Goal: Find specific page/section: Find specific page/section

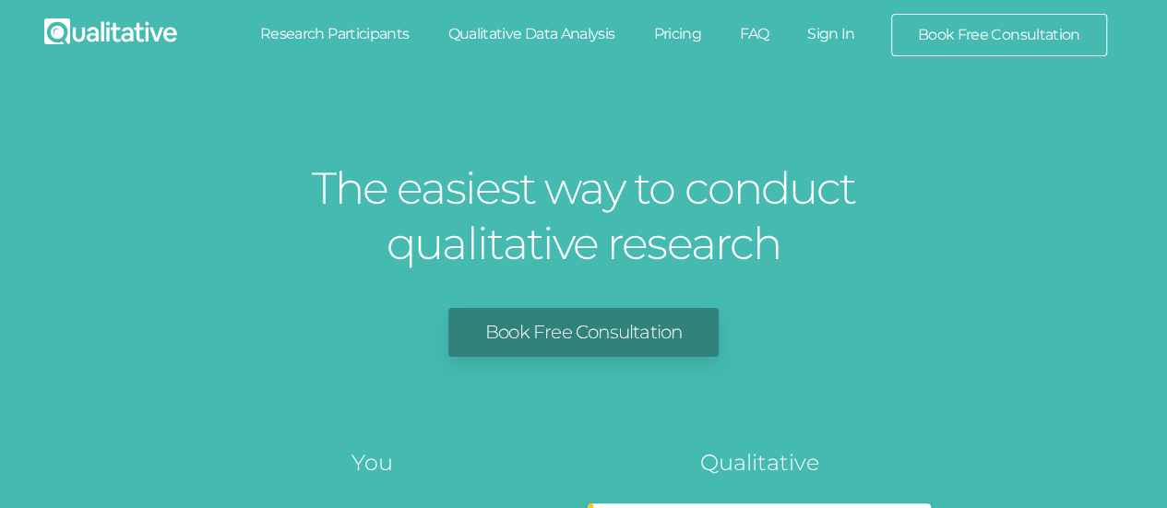
click at [840, 34] on link "Sign In" at bounding box center [831, 34] width 87 height 41
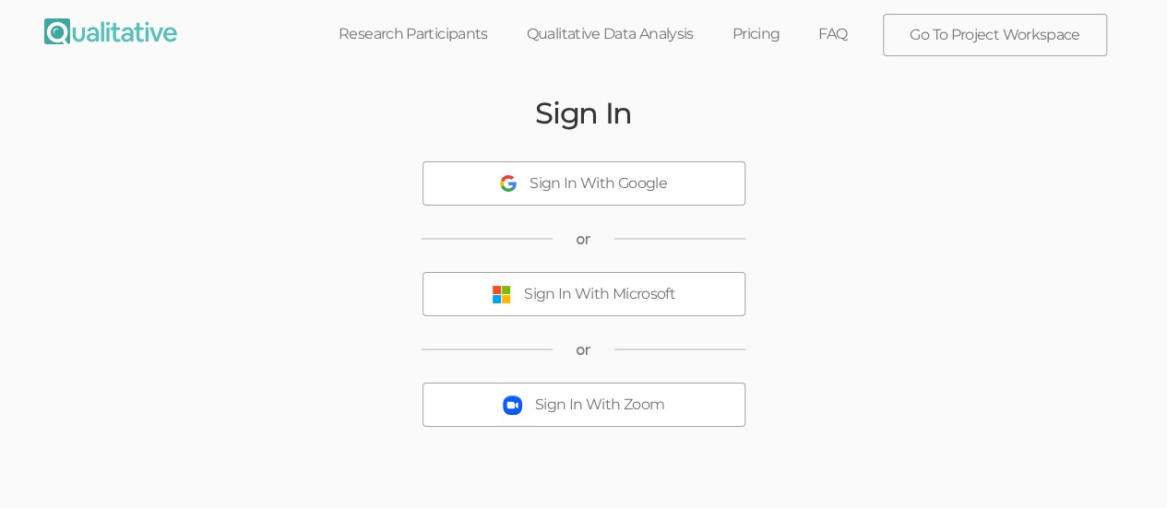
click at [555, 304] on button "Sign In With Microsoft" at bounding box center [583, 294] width 323 height 44
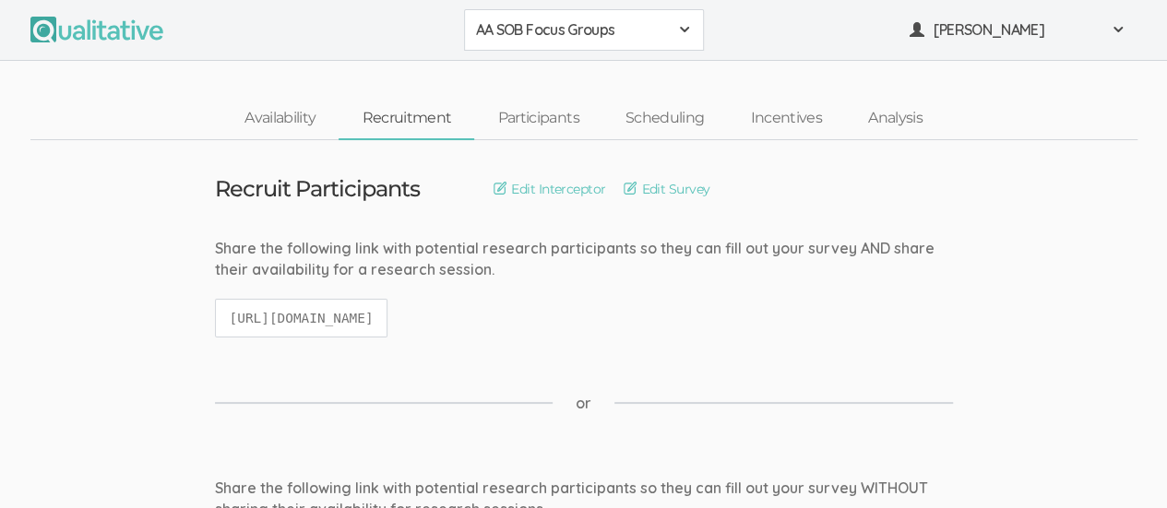
click at [679, 23] on span at bounding box center [684, 29] width 15 height 15
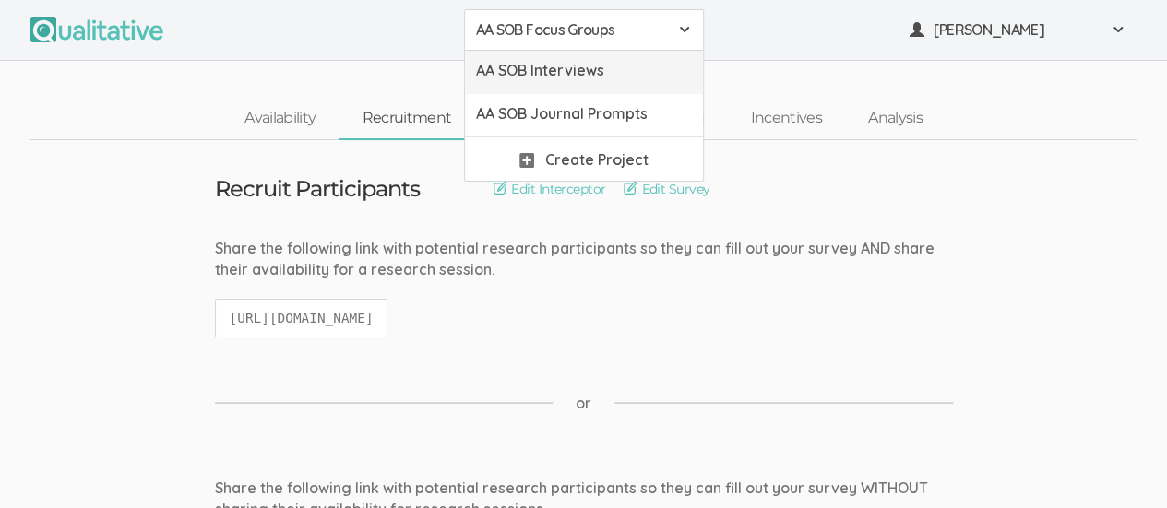
click at [640, 64] on span "AA SOB Interviews" at bounding box center [584, 70] width 216 height 21
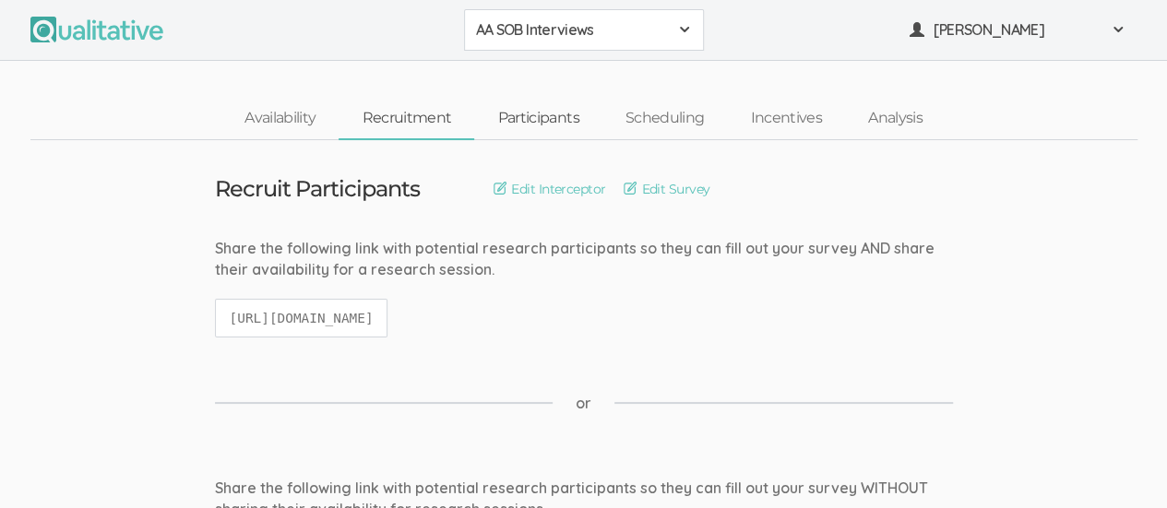
click at [536, 121] on link "Participants" at bounding box center [537, 119] width 127 height 40
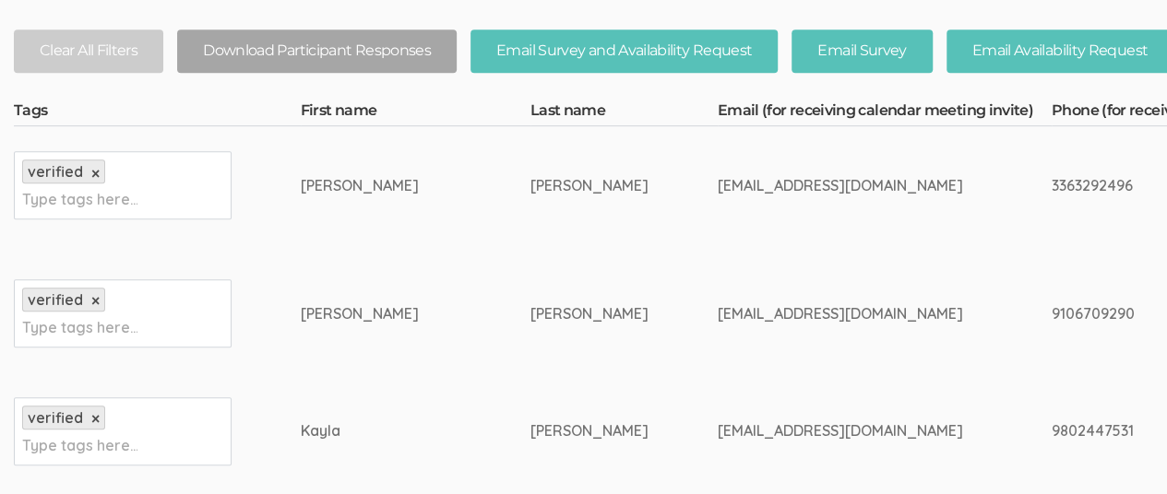
scroll to position [468, 0]
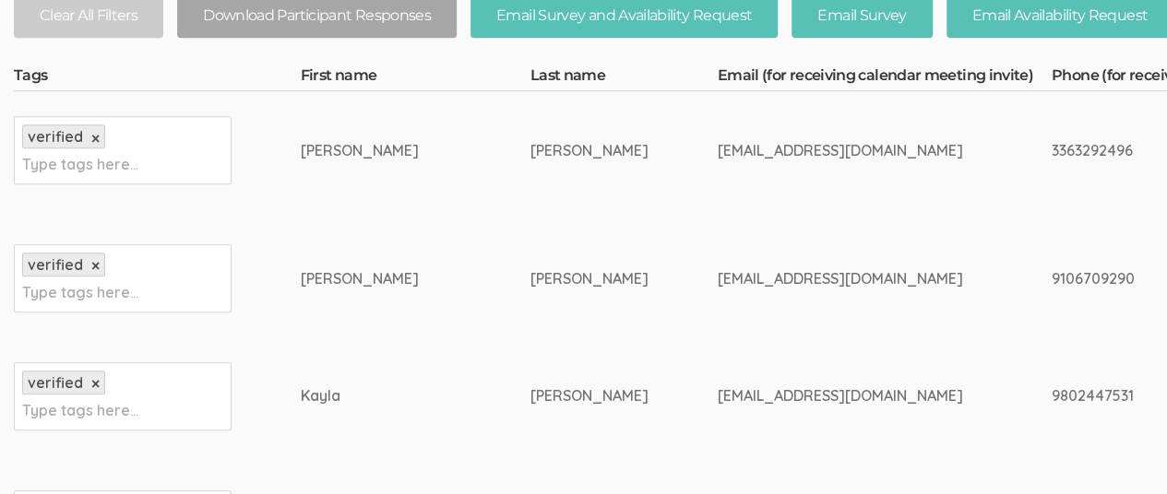
drag, startPoint x: 397, startPoint y: 275, endPoint x: 526, endPoint y: 269, distance: 129.2
click at [530, 269] on td "[PERSON_NAME]" at bounding box center [623, 278] width 187 height 138
click at [530, 278] on div "[PERSON_NAME]" at bounding box center [589, 278] width 118 height 21
drag, startPoint x: 397, startPoint y: 276, endPoint x: 524, endPoint y: 274, distance: 126.4
click at [530, 274] on td "[PERSON_NAME]" at bounding box center [623, 278] width 187 height 138
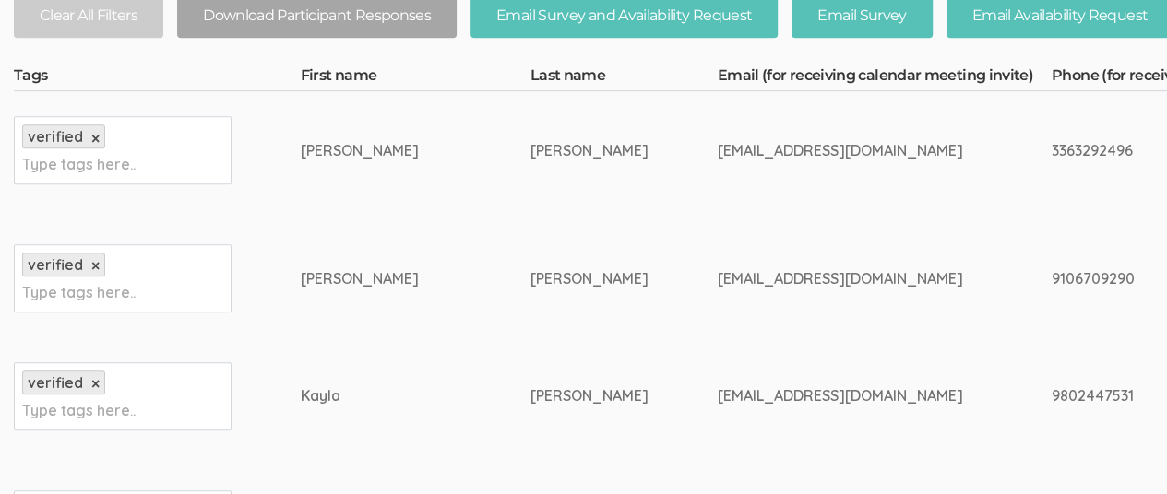
copy div "[PERSON_NAME]"
